Goal: Task Accomplishment & Management: Manage account settings

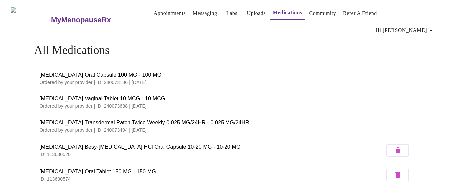
scroll to position [133, 0]
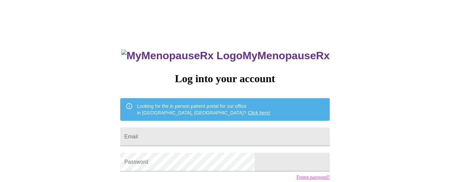
scroll to position [53, 0]
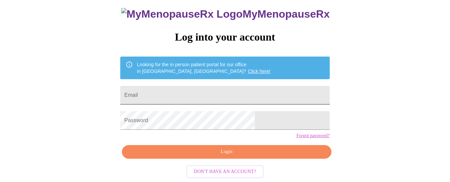
click at [230, 86] on input "Email" at bounding box center [224, 95] width 209 height 19
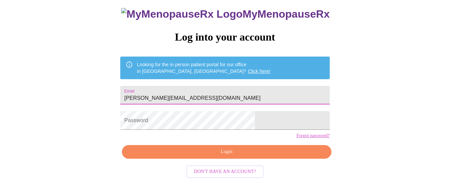
type input "[PERSON_NAME][EMAIL_ADDRESS][DOMAIN_NAME]"
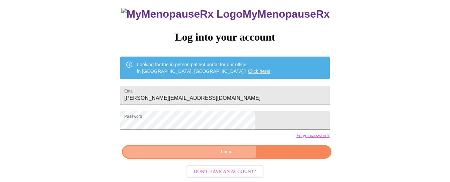
click at [224, 150] on span "Login" at bounding box center [227, 152] width 194 height 8
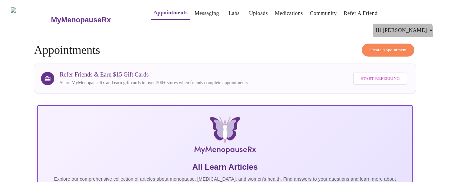
click at [428, 26] on span "Hi [PERSON_NAME]" at bounding box center [405, 30] width 59 height 9
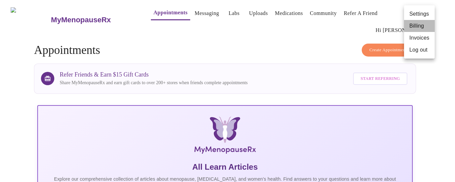
click at [419, 24] on li "Billing" at bounding box center [419, 26] width 31 height 12
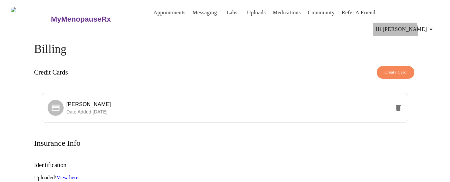
click at [420, 25] on span "Hi [PERSON_NAME]" at bounding box center [405, 29] width 59 height 9
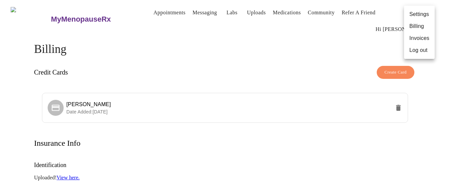
click at [412, 39] on li "Invoices" at bounding box center [419, 38] width 31 height 12
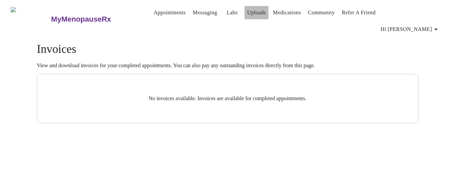
click at [252, 12] on link "Uploads" at bounding box center [256, 12] width 19 height 9
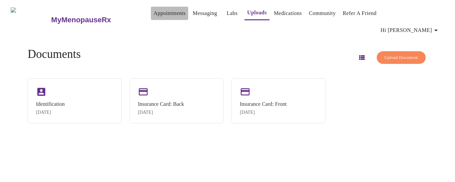
click at [154, 17] on link "Appointments" at bounding box center [170, 13] width 32 height 9
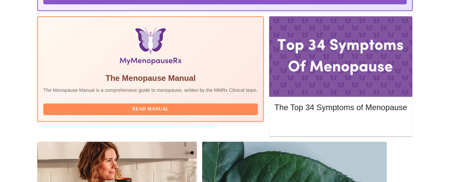
scroll to position [213, 0]
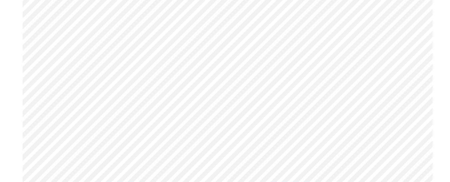
scroll to position [2899, 0]
